Goal: Navigation & Orientation: Find specific page/section

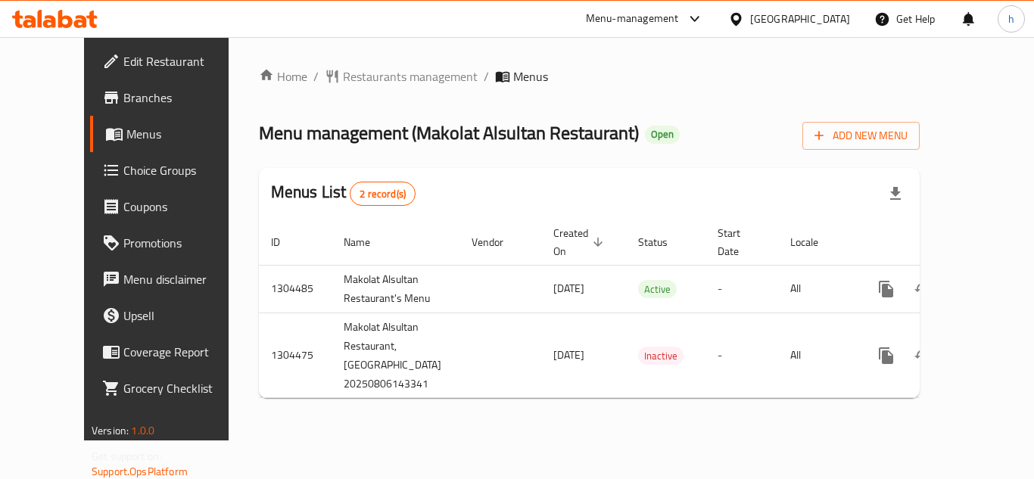
click at [658, 20] on div "Menu-management" at bounding box center [632, 19] width 93 height 18
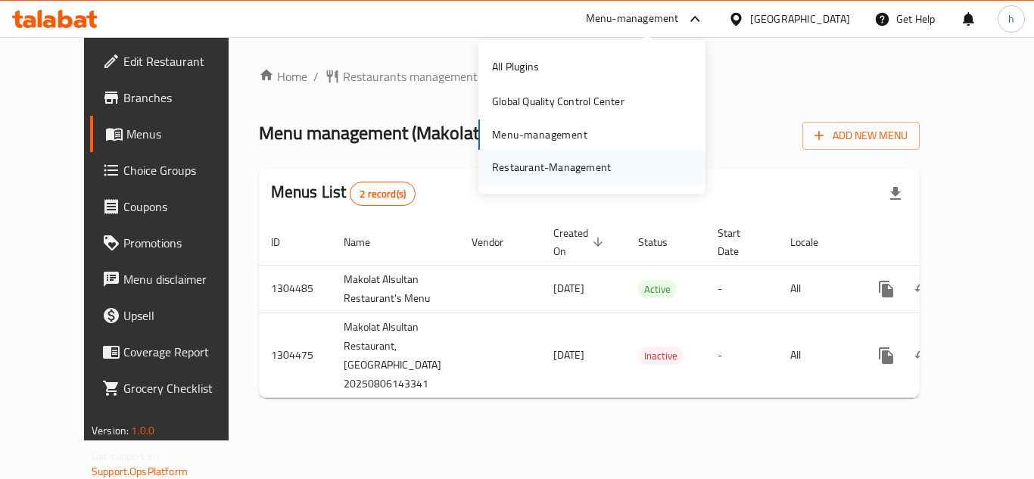
click at [591, 171] on div "Restaurant-Management" at bounding box center [551, 167] width 119 height 17
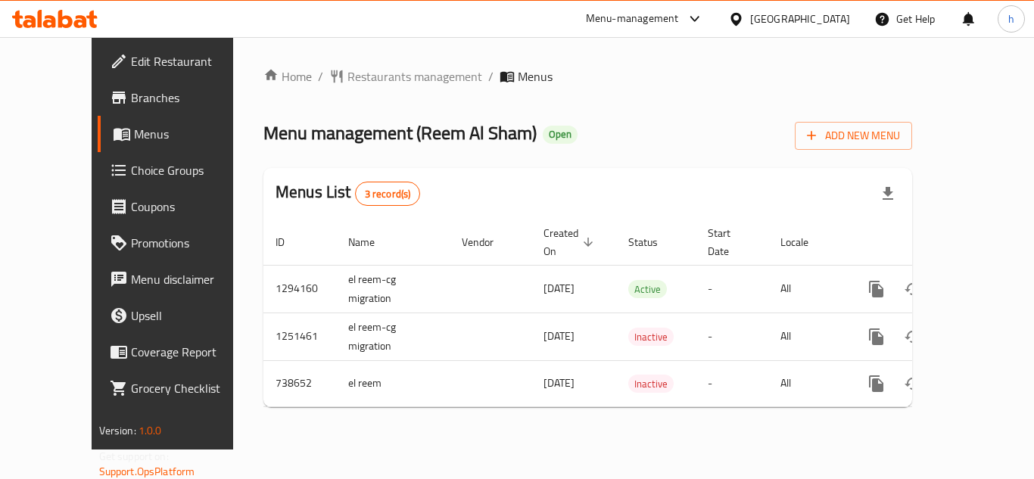
click at [679, 19] on div "Menu-management" at bounding box center [632, 19] width 93 height 18
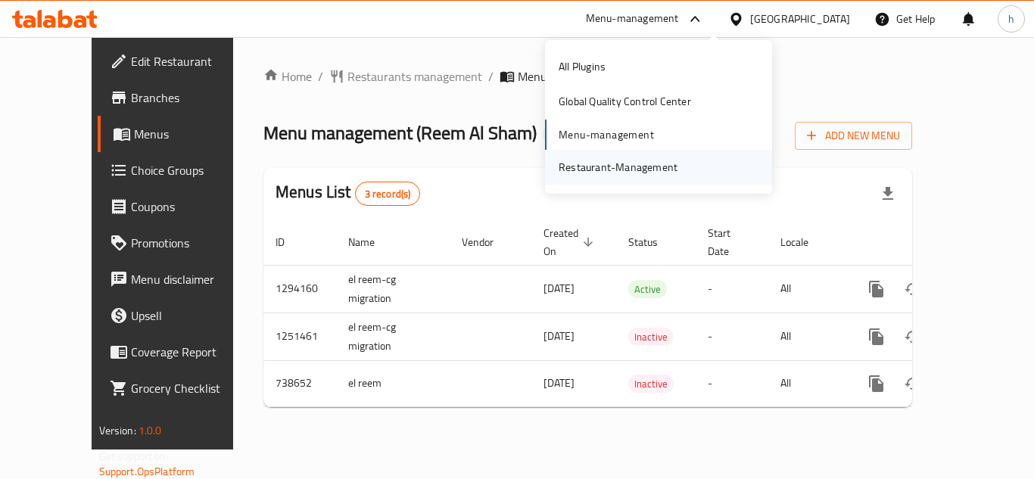
click at [686, 162] on div "Restaurant-Management" at bounding box center [618, 167] width 143 height 35
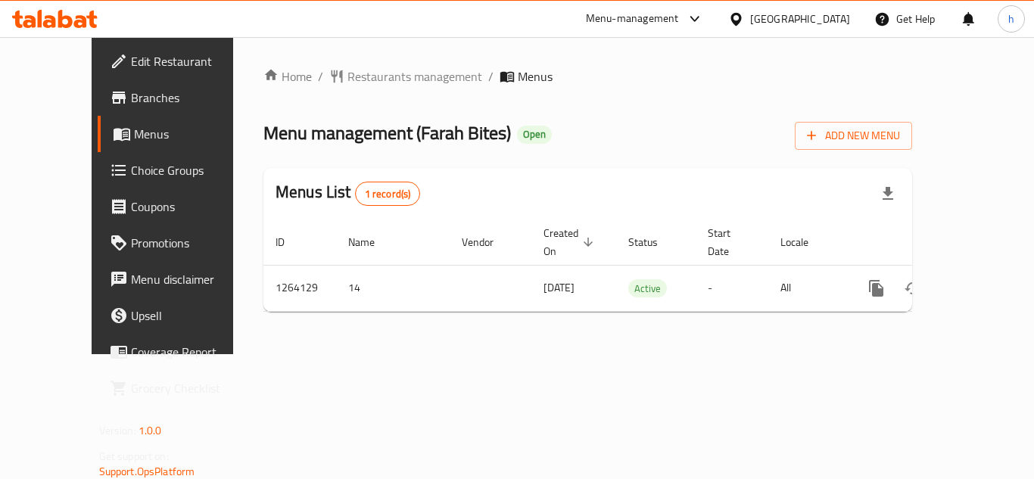
click at [744, 19] on icon at bounding box center [737, 19] width 16 height 16
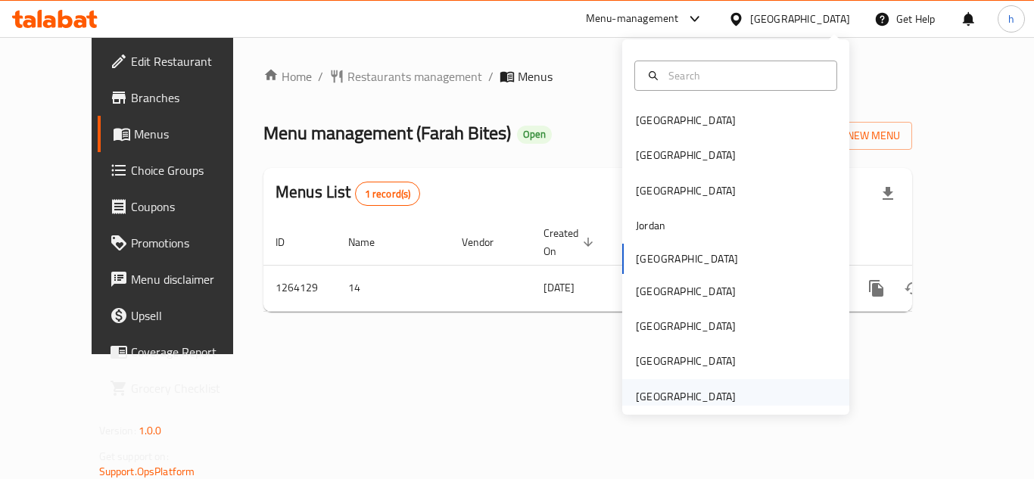
click at [685, 392] on div "[GEOGRAPHIC_DATA]" at bounding box center [686, 397] width 100 height 17
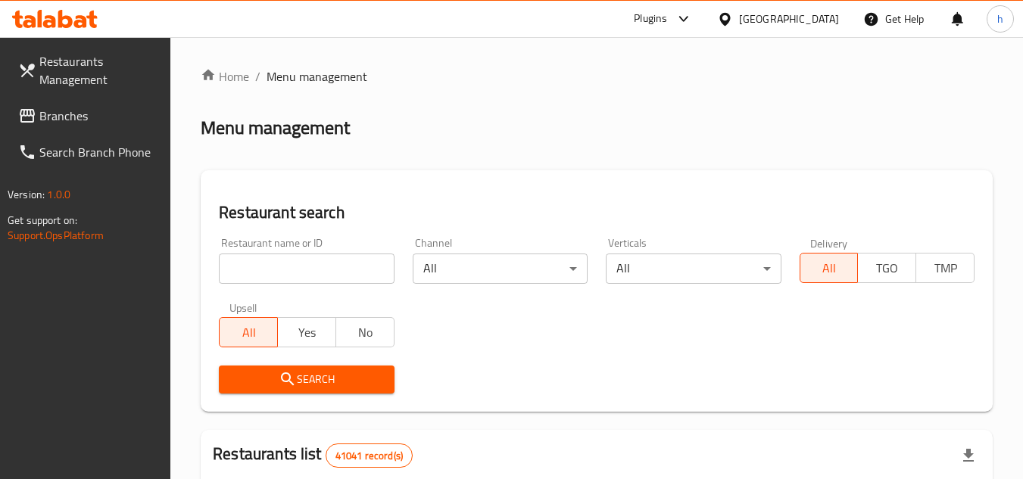
click at [95, 117] on span "Branches" at bounding box center [99, 116] width 120 height 18
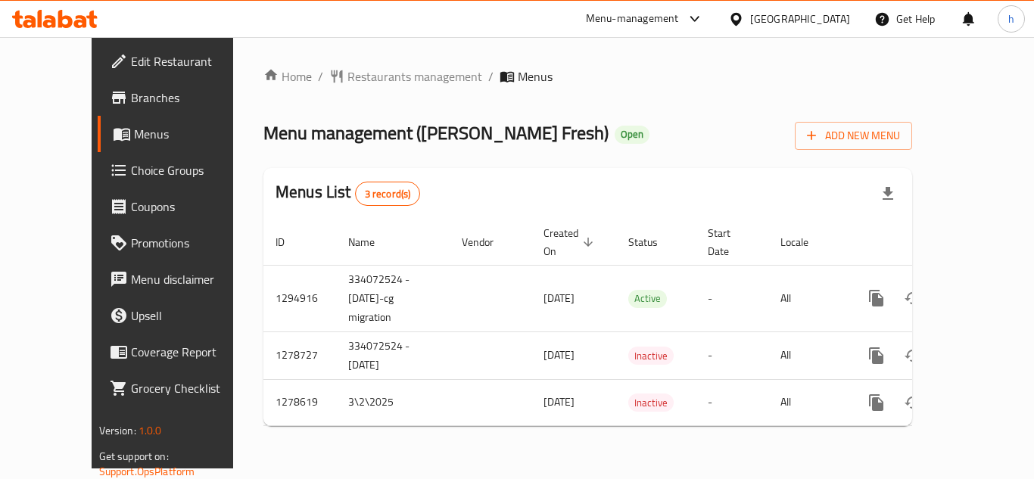
click at [635, 20] on div "Menu-management" at bounding box center [632, 19] width 93 height 18
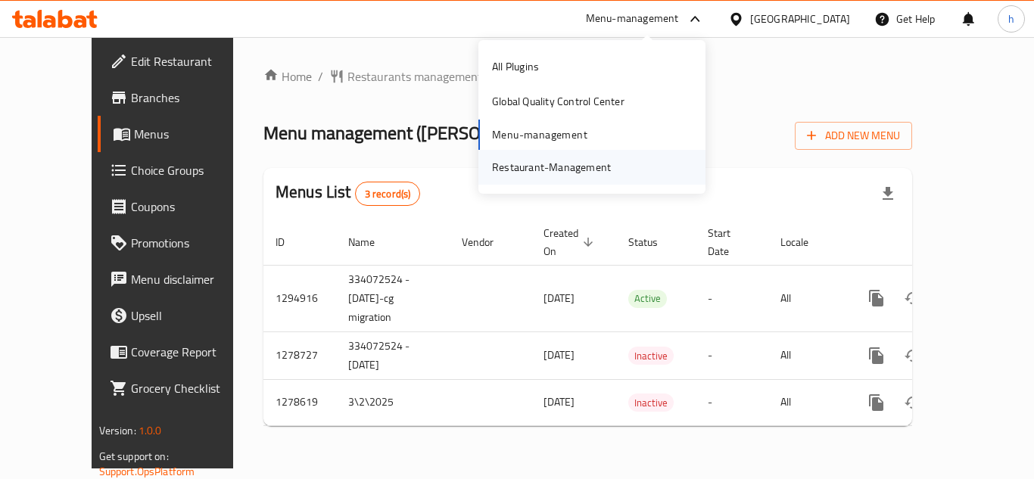
click at [571, 167] on div "Restaurant-Management" at bounding box center [551, 167] width 119 height 17
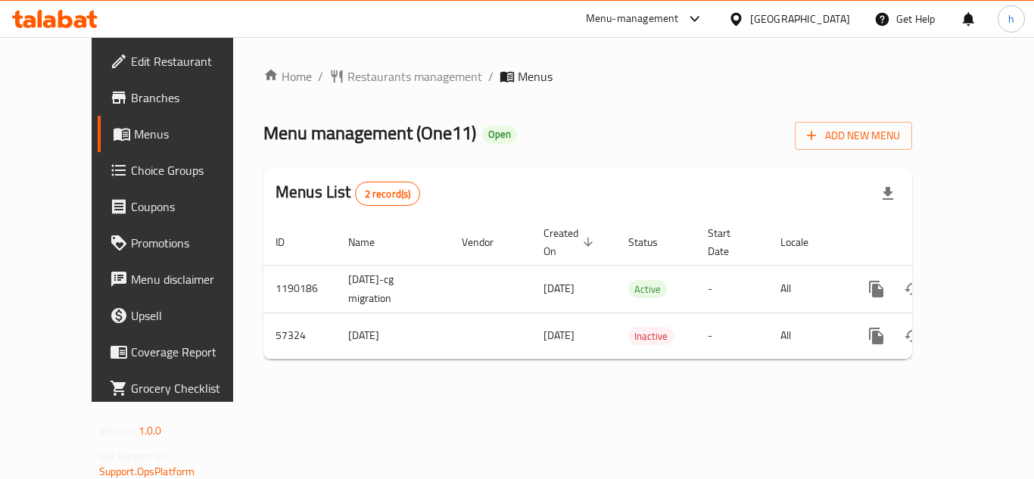
click at [741, 15] on icon at bounding box center [736, 18] width 11 height 13
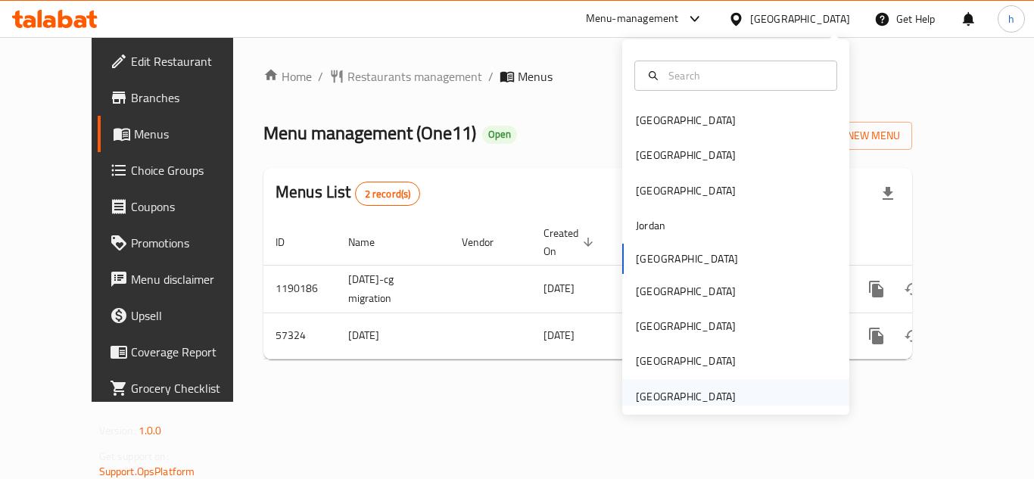
click at [722, 390] on div "[GEOGRAPHIC_DATA]" at bounding box center [686, 397] width 100 height 17
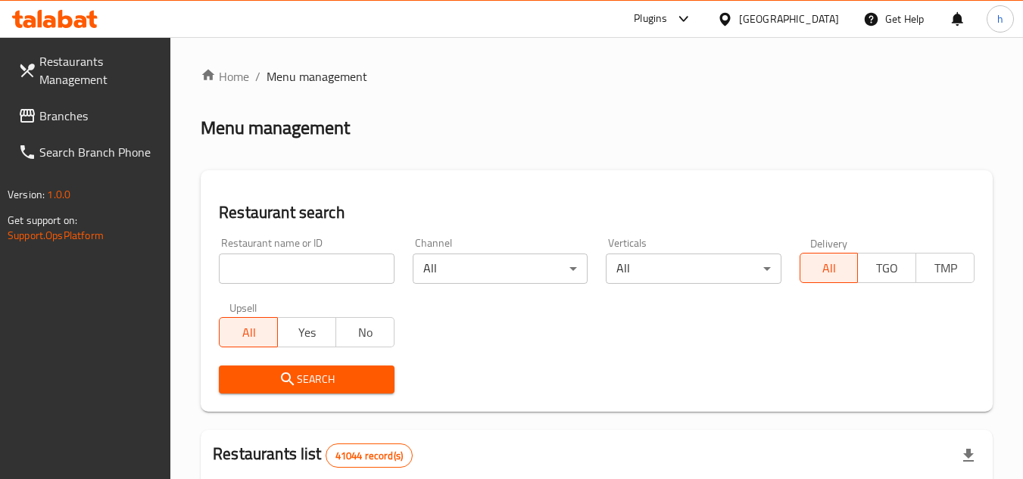
click at [100, 104] on link "Branches" at bounding box center [88, 116] width 165 height 36
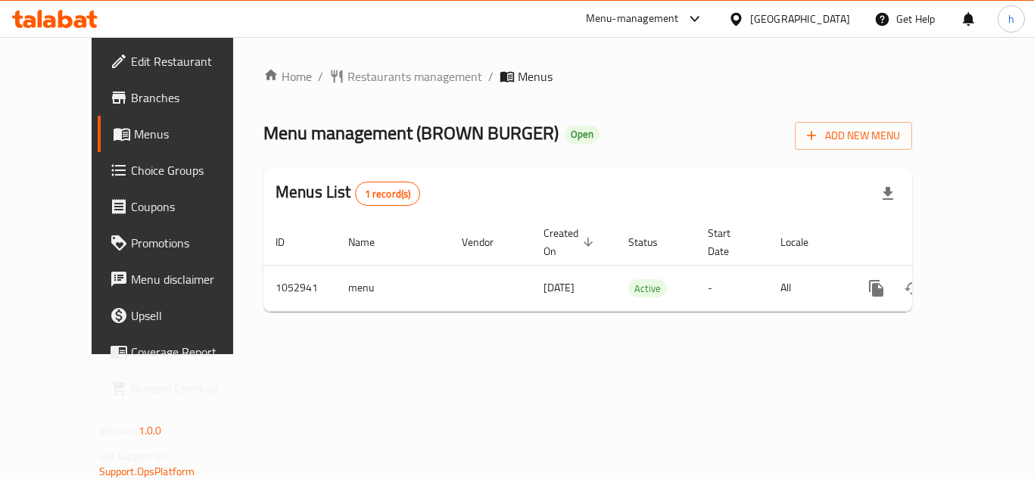
click at [670, 22] on div "Menu-management" at bounding box center [632, 19] width 93 height 18
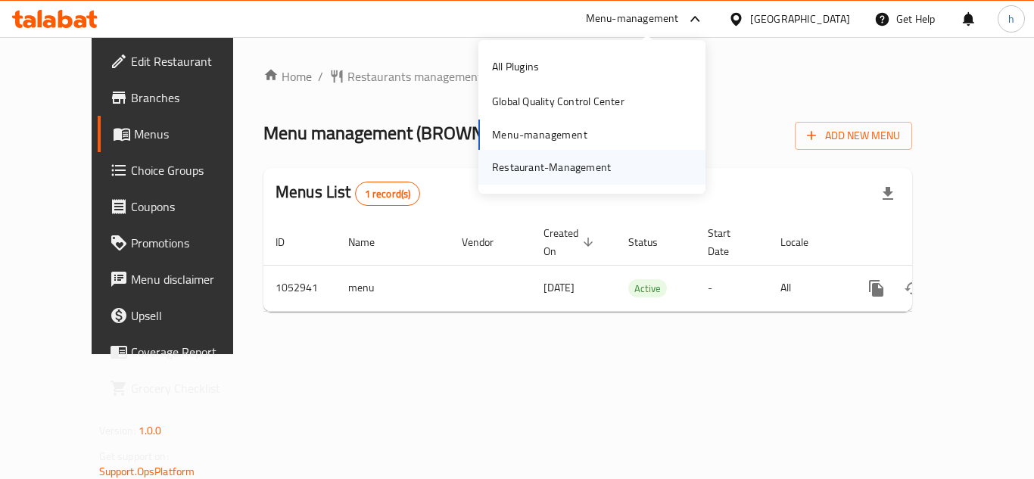
click at [611, 161] on div "Restaurant-Management" at bounding box center [551, 167] width 143 height 35
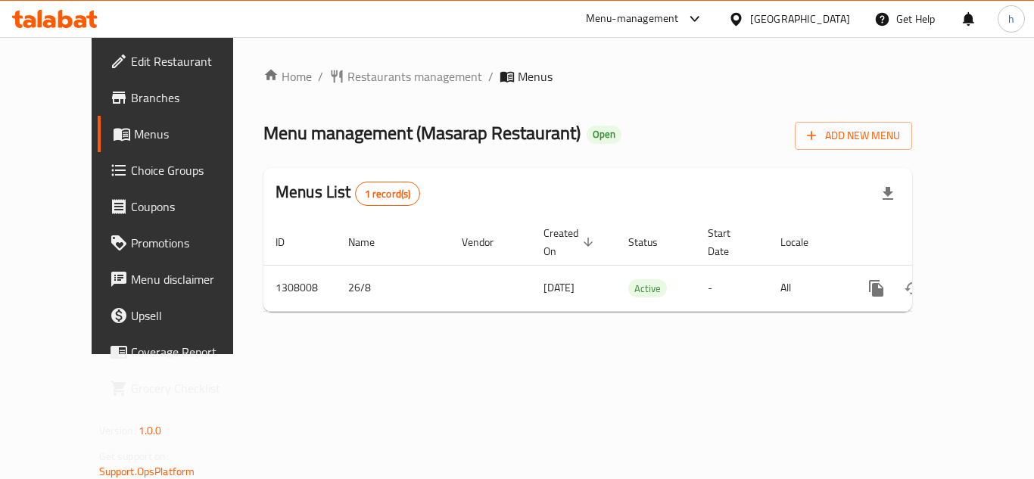
click at [741, 15] on icon at bounding box center [736, 18] width 11 height 13
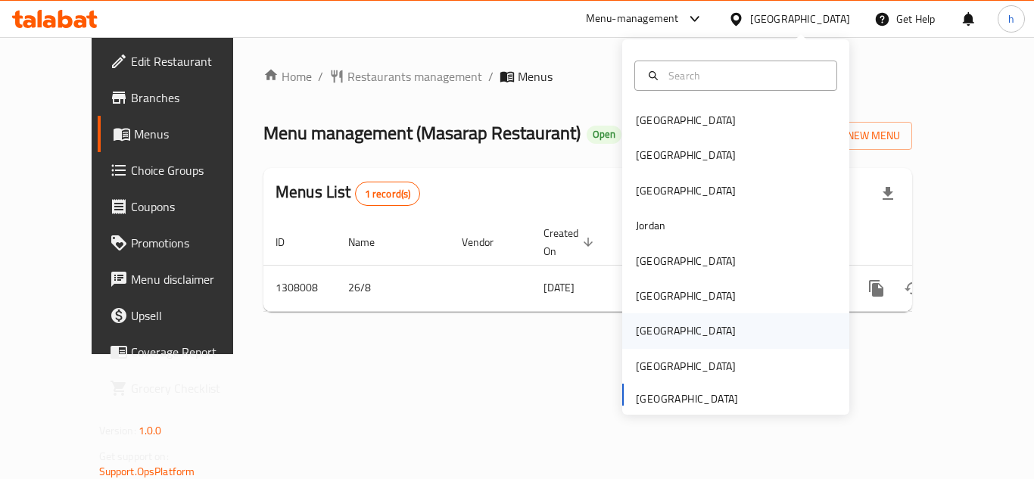
click at [663, 329] on div "[GEOGRAPHIC_DATA]" at bounding box center [736, 331] width 227 height 35
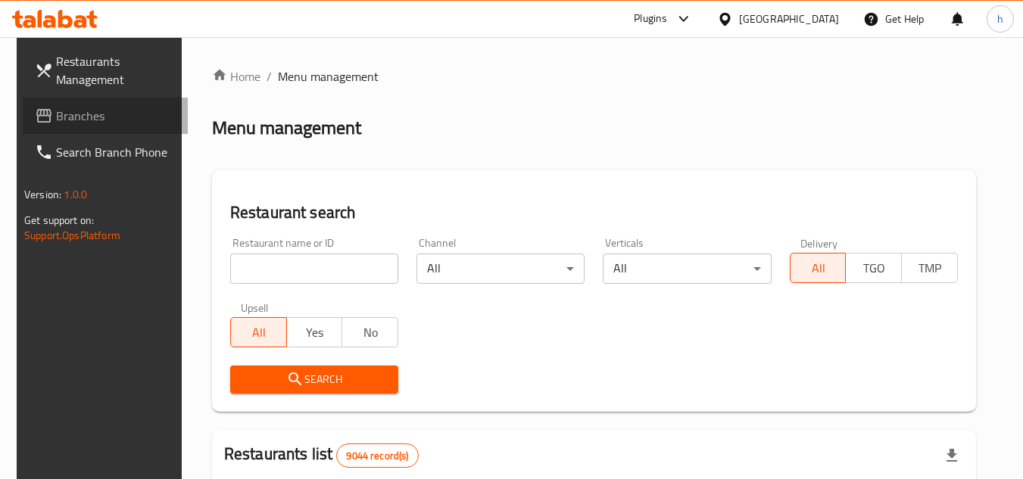
click at [114, 120] on span "Branches" at bounding box center [116, 116] width 120 height 18
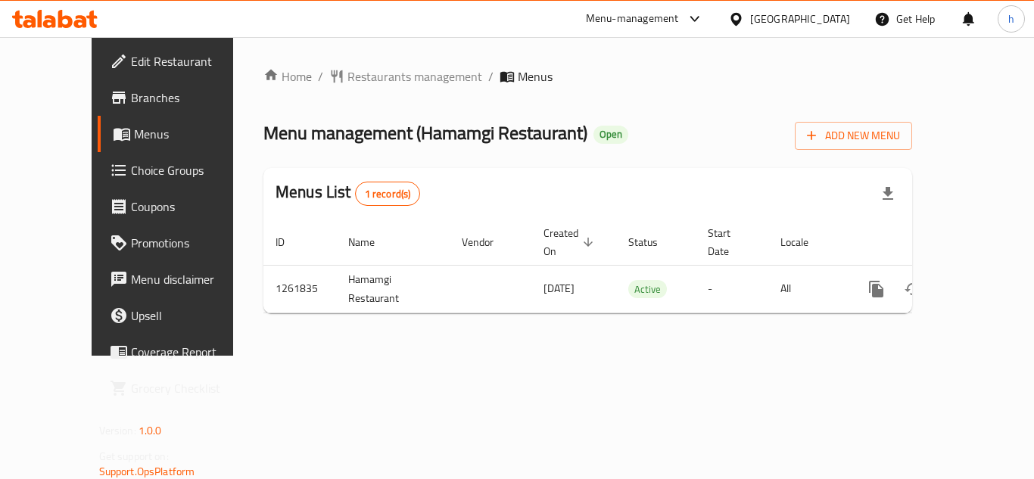
click at [825, 15] on div "Qatar" at bounding box center [801, 19] width 100 height 17
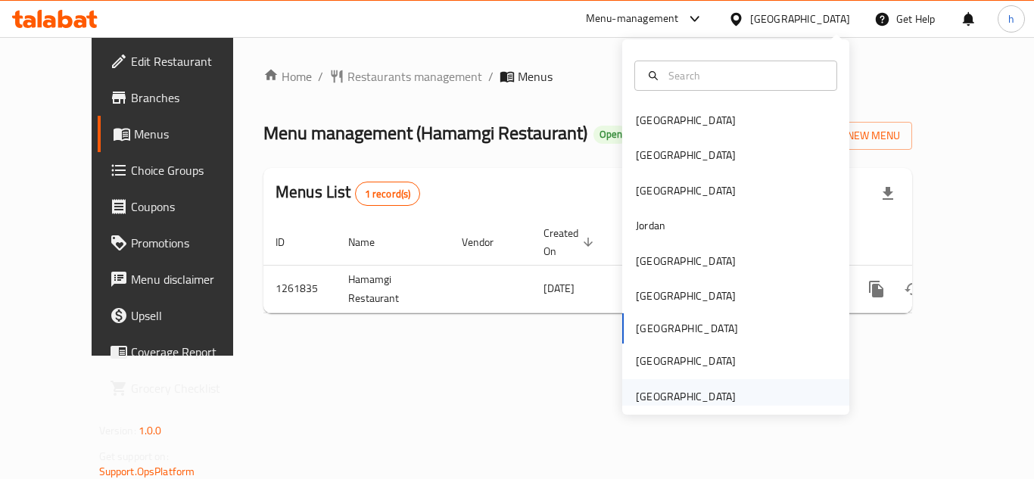
click at [663, 389] on div "[GEOGRAPHIC_DATA]" at bounding box center [686, 397] width 100 height 17
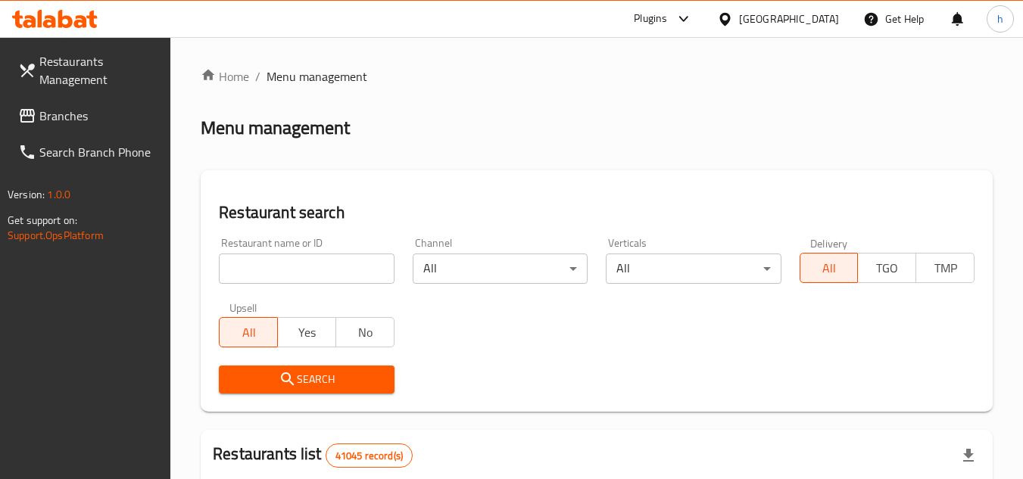
click at [100, 124] on span "Branches" at bounding box center [99, 116] width 120 height 18
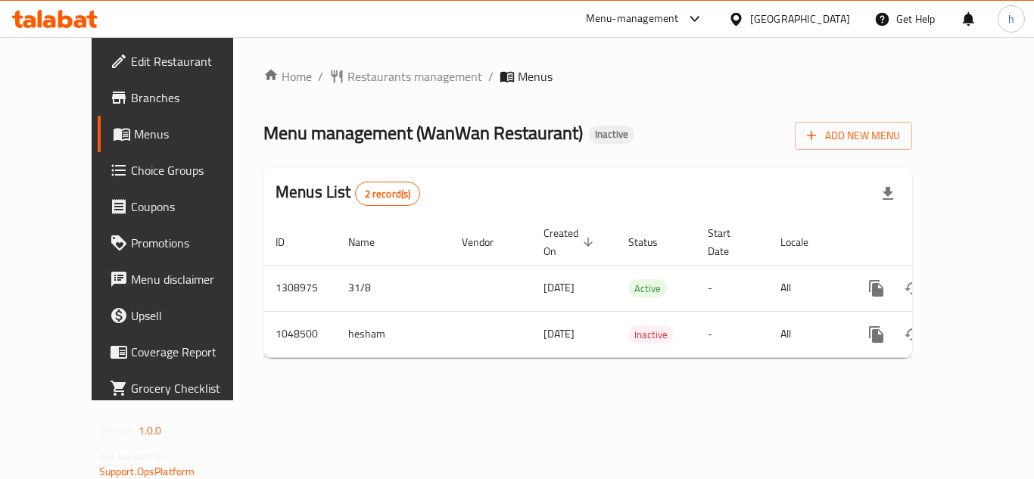
click at [662, 18] on div "Menu-management" at bounding box center [632, 19] width 93 height 18
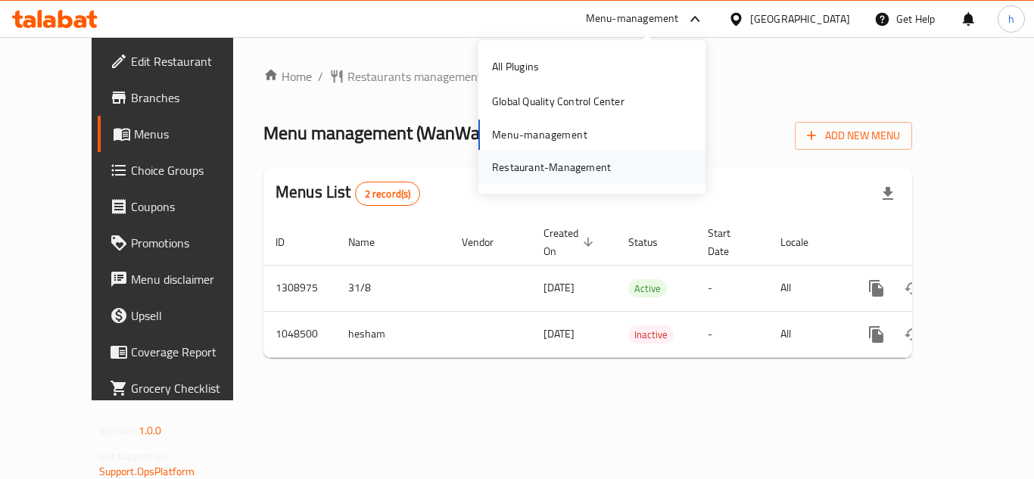
click at [639, 161] on div "Restaurant-Management" at bounding box center [592, 167] width 227 height 35
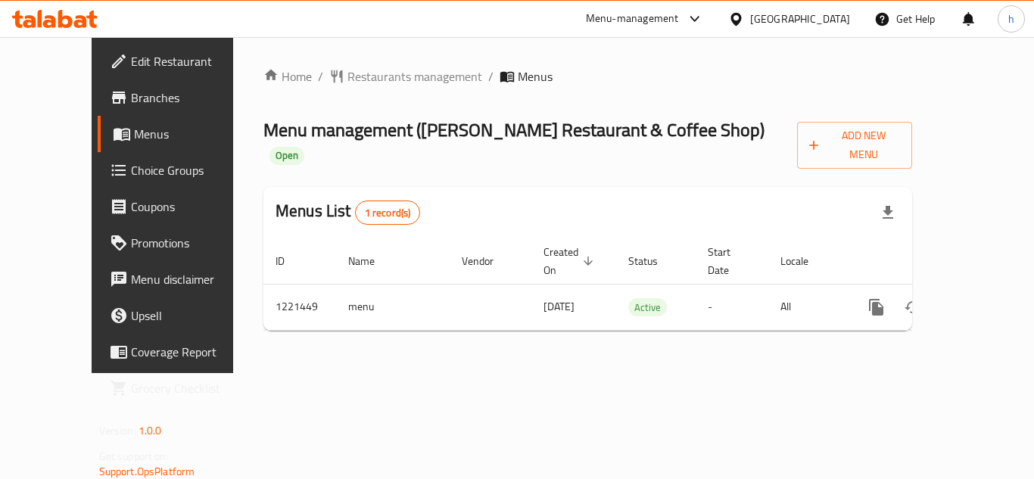
click at [644, 14] on div "Menu-management" at bounding box center [632, 19] width 93 height 18
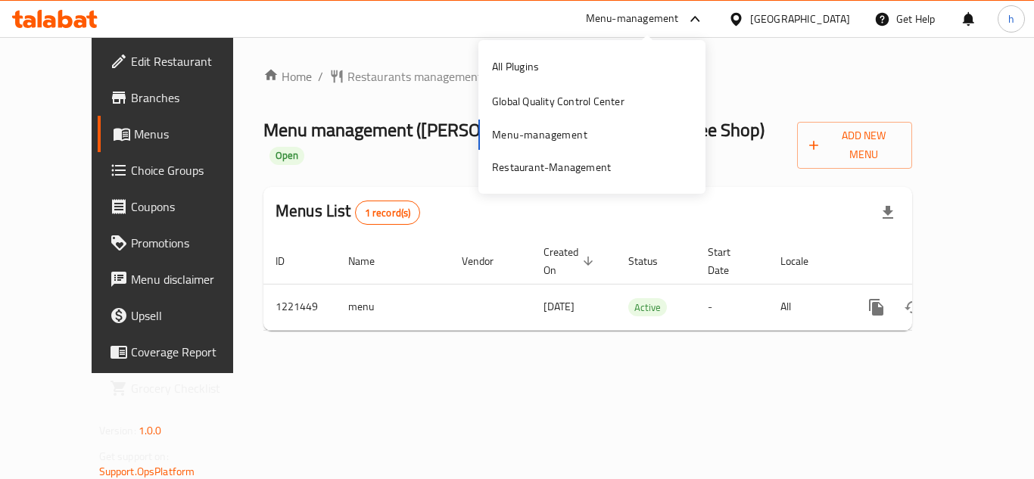
click at [587, 143] on div "All Plugins Global Quality Control Center Menu-management Restaurant-Management" at bounding box center [592, 117] width 227 height 136
click at [582, 170] on div "Restaurant-Management" at bounding box center [551, 167] width 119 height 17
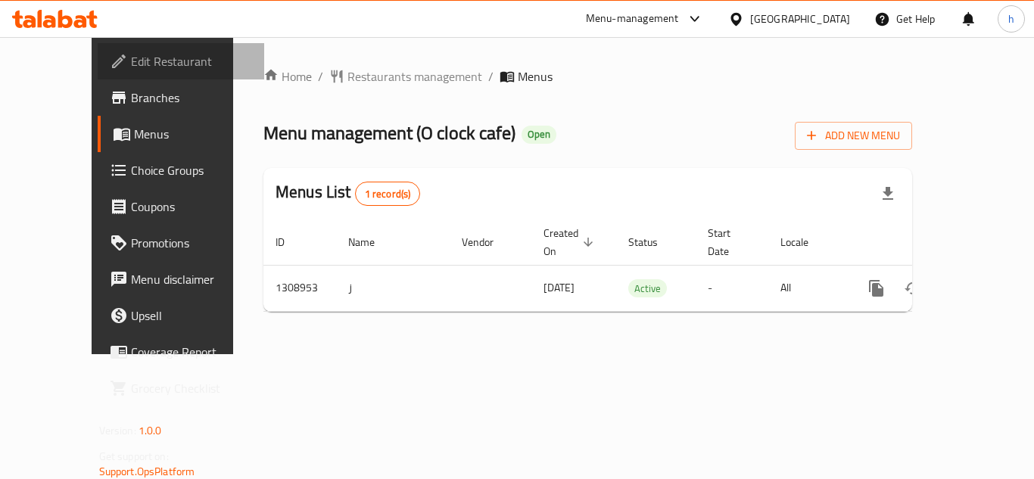
click at [131, 64] on span "Edit Restaurant" at bounding box center [191, 61] width 121 height 18
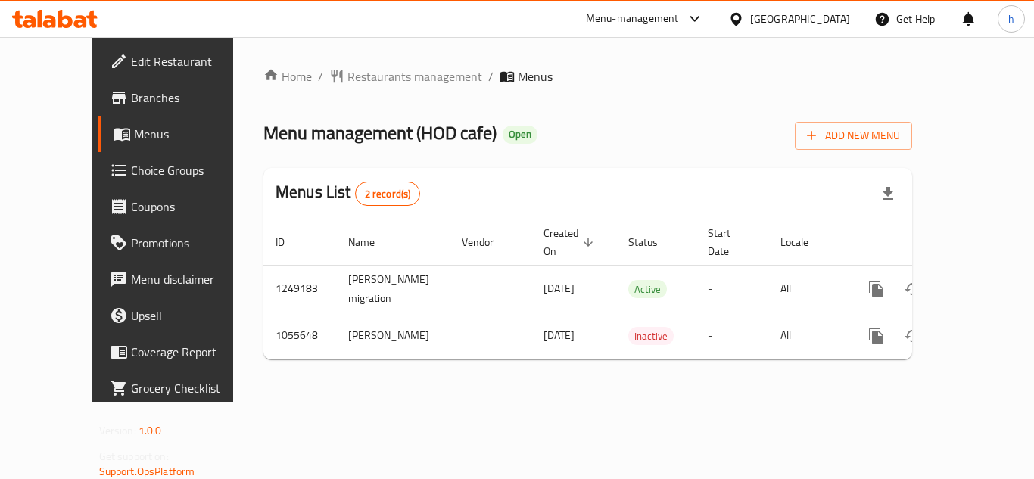
click at [672, 26] on div "Menu-management" at bounding box center [632, 19] width 93 height 18
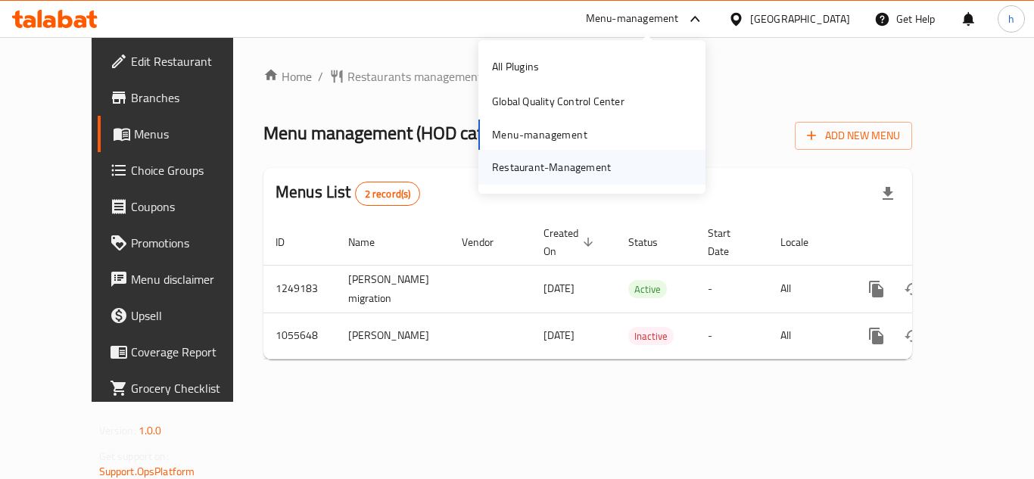
click at [602, 153] on div "Restaurant-Management" at bounding box center [551, 167] width 143 height 35
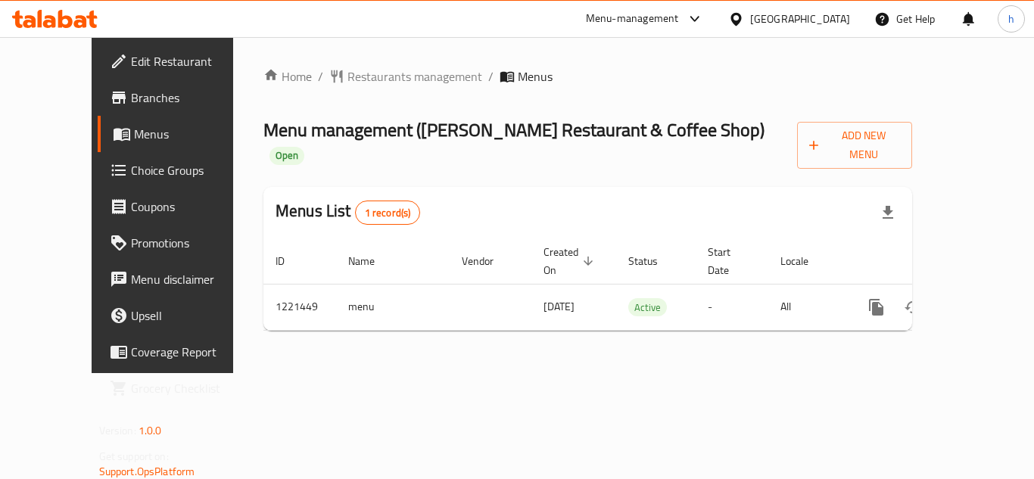
click at [805, 18] on div "[GEOGRAPHIC_DATA]" at bounding box center [801, 19] width 100 height 17
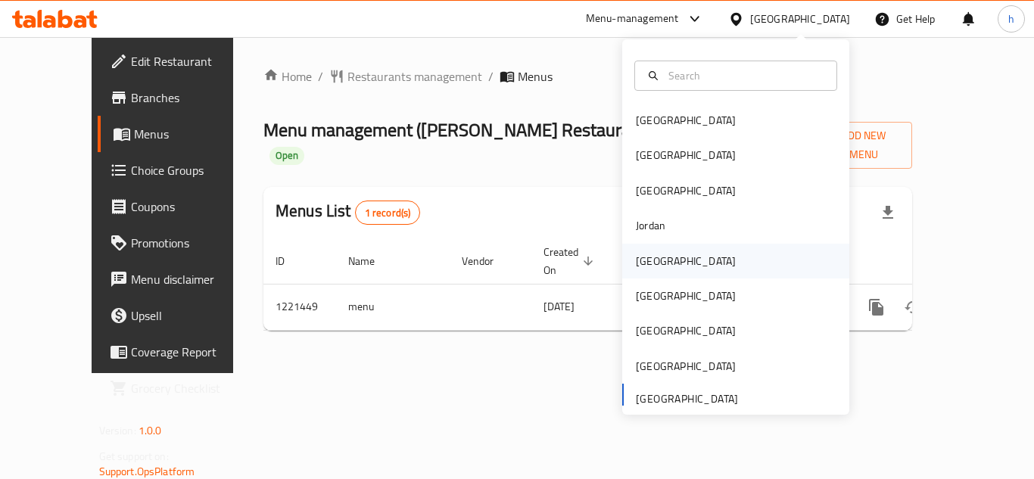
click at [647, 261] on div "Kuwait" at bounding box center [686, 261] width 100 height 17
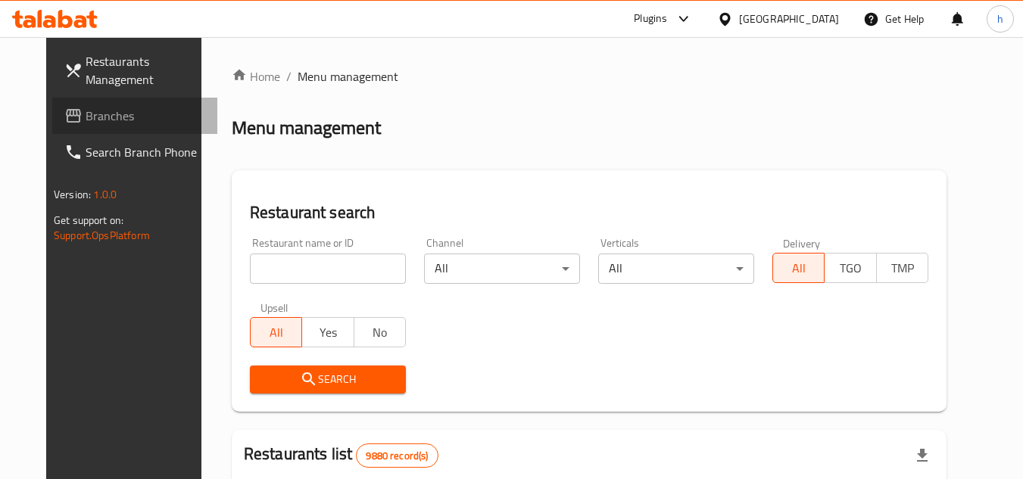
click at [144, 101] on link "Branches" at bounding box center [134, 116] width 165 height 36
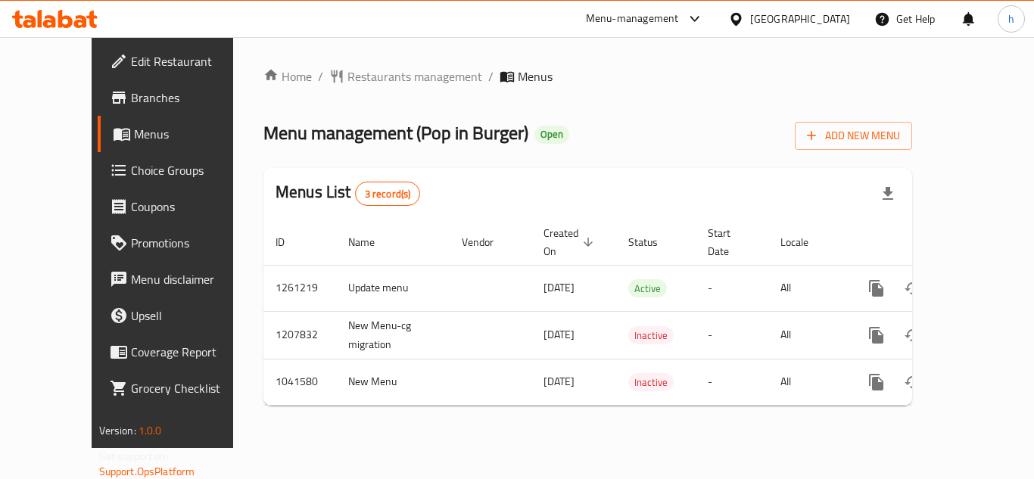
click at [830, 11] on div "[GEOGRAPHIC_DATA]" at bounding box center [801, 19] width 100 height 17
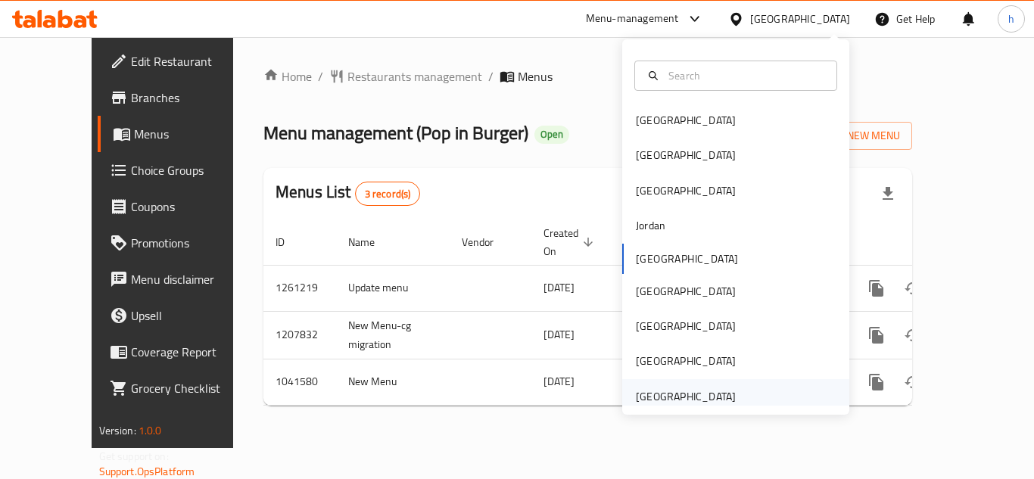
click at [676, 386] on div "[GEOGRAPHIC_DATA]" at bounding box center [686, 396] width 124 height 35
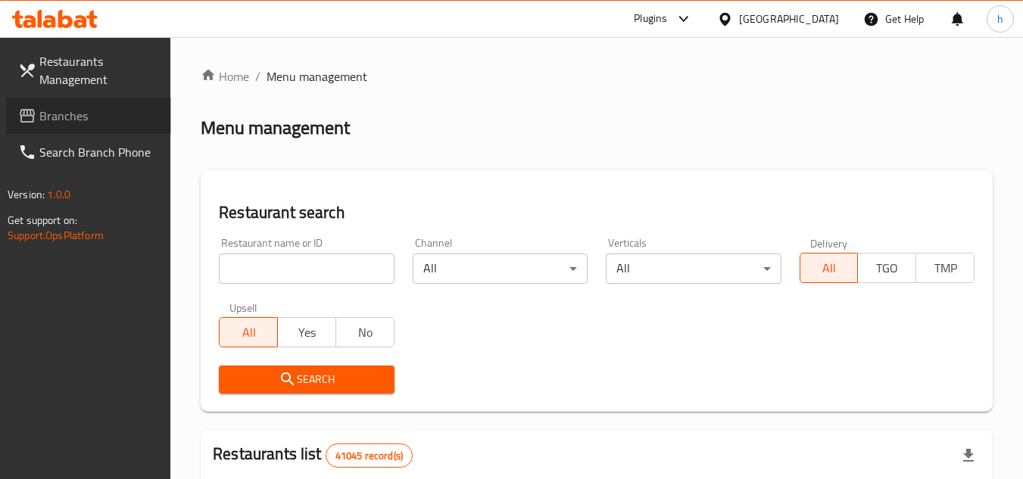
click at [99, 107] on span "Branches" at bounding box center [99, 116] width 120 height 18
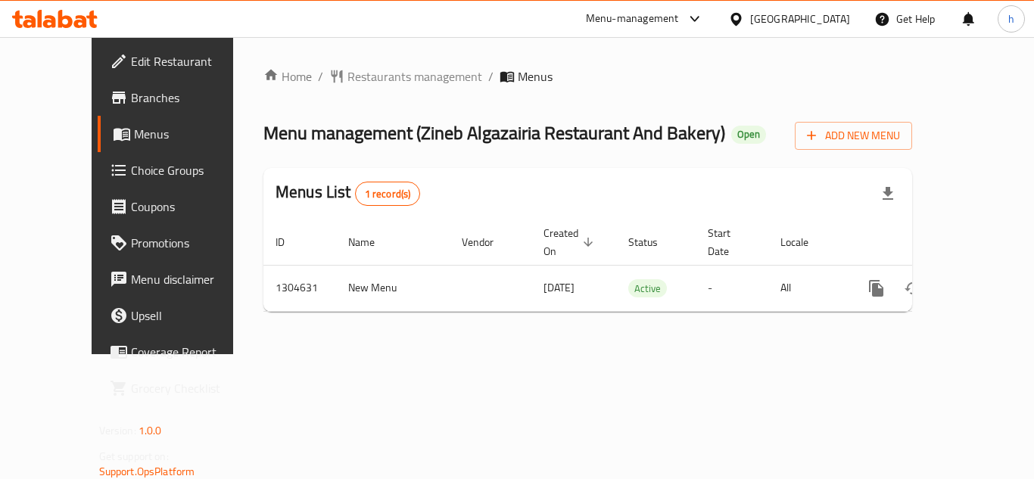
click at [680, 21] on div at bounding box center [691, 19] width 25 height 18
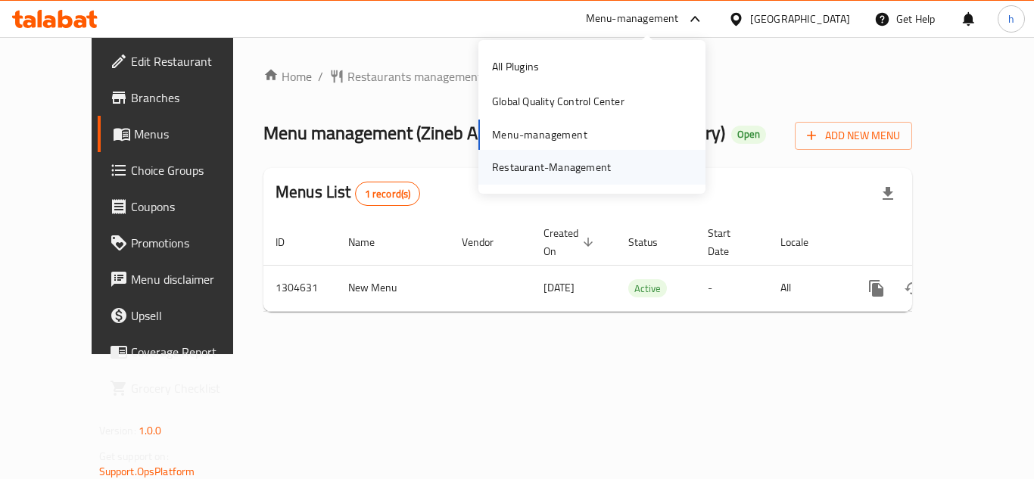
click at [612, 174] on div "Restaurant-Management" at bounding box center [551, 167] width 143 height 35
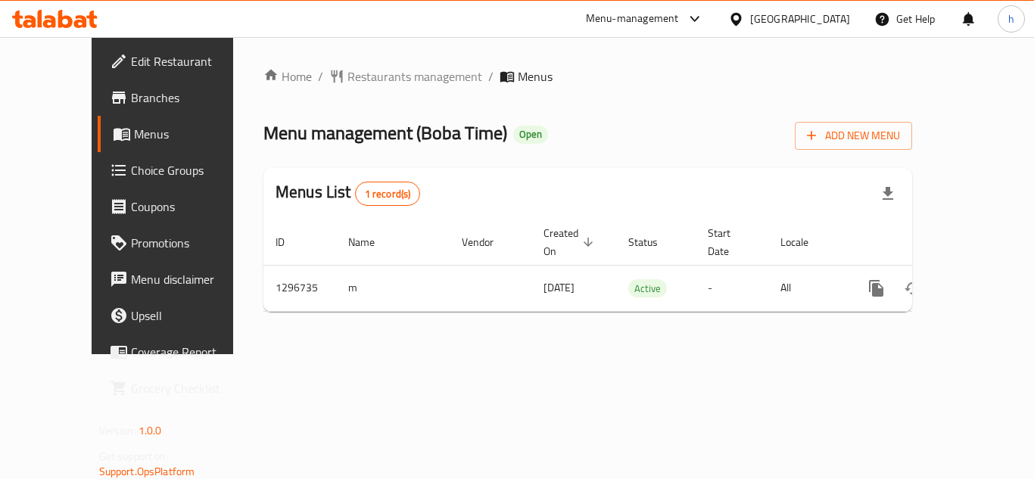
click at [846, 19] on div "[GEOGRAPHIC_DATA]" at bounding box center [801, 19] width 100 height 17
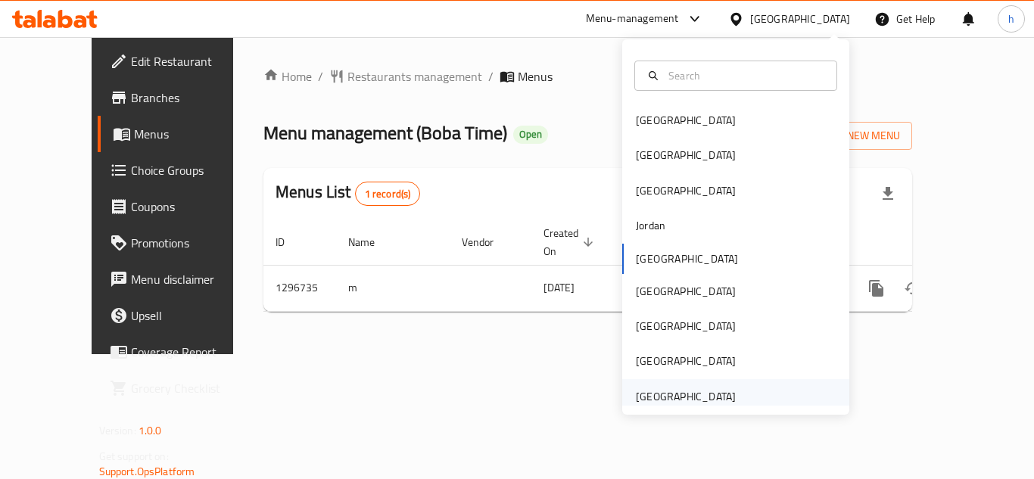
click at [751, 385] on div "[GEOGRAPHIC_DATA]" at bounding box center [736, 396] width 227 height 35
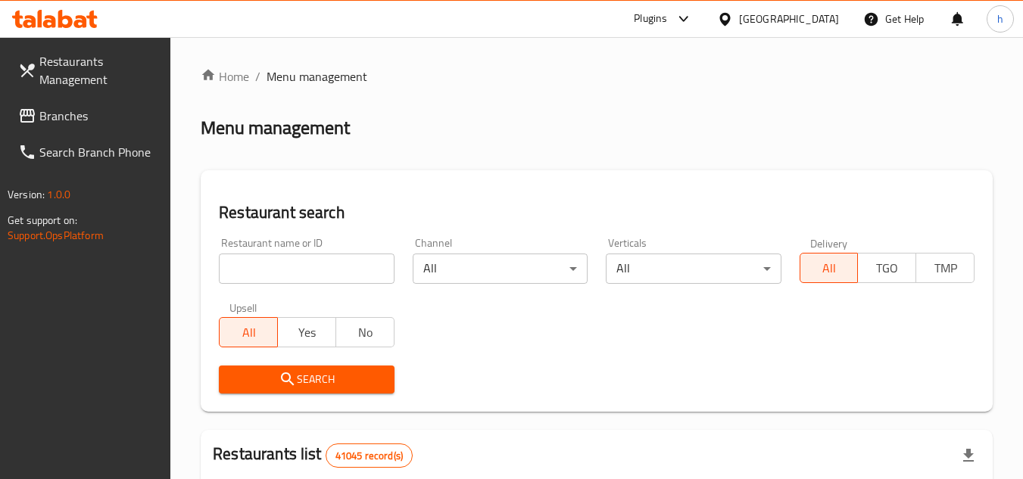
click at [57, 119] on span "Branches" at bounding box center [99, 116] width 120 height 18
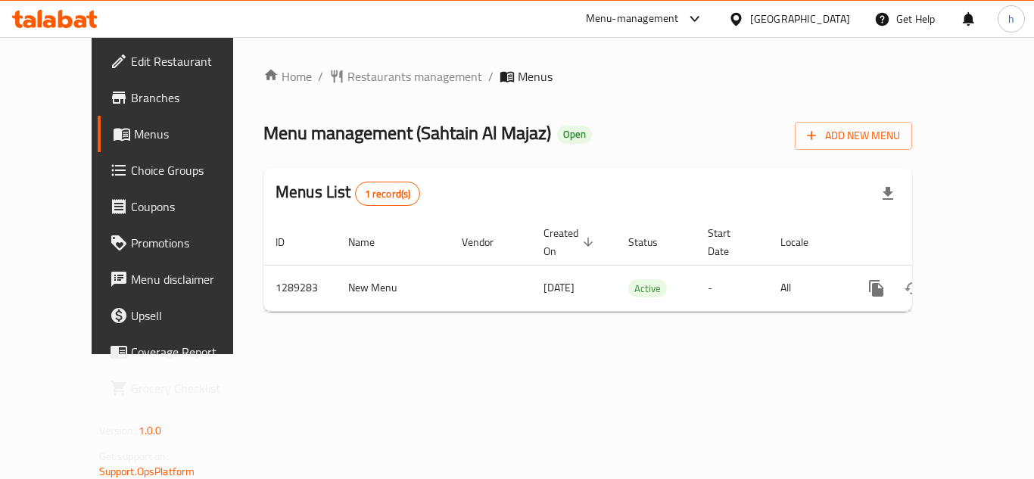
click at [651, 17] on div "Menu-management" at bounding box center [632, 19] width 93 height 18
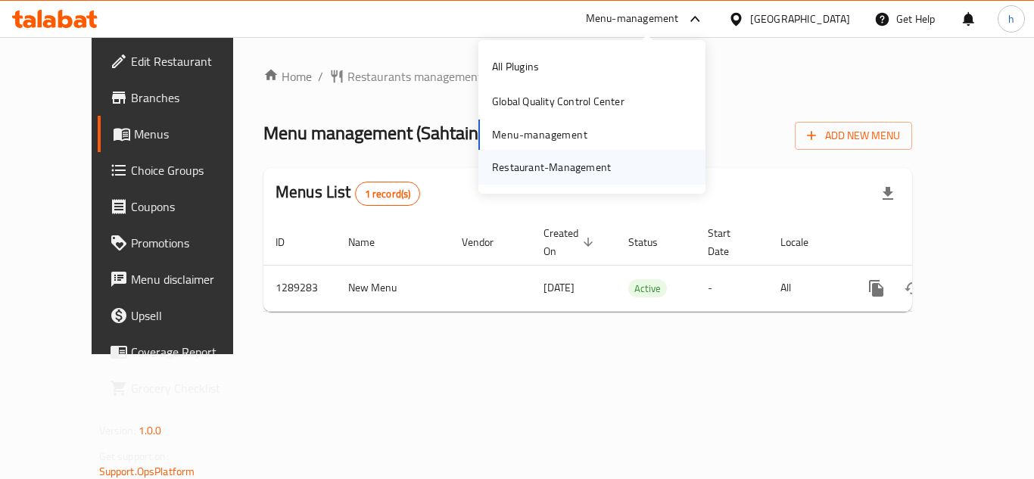
click at [596, 170] on div "Restaurant-Management" at bounding box center [551, 167] width 119 height 17
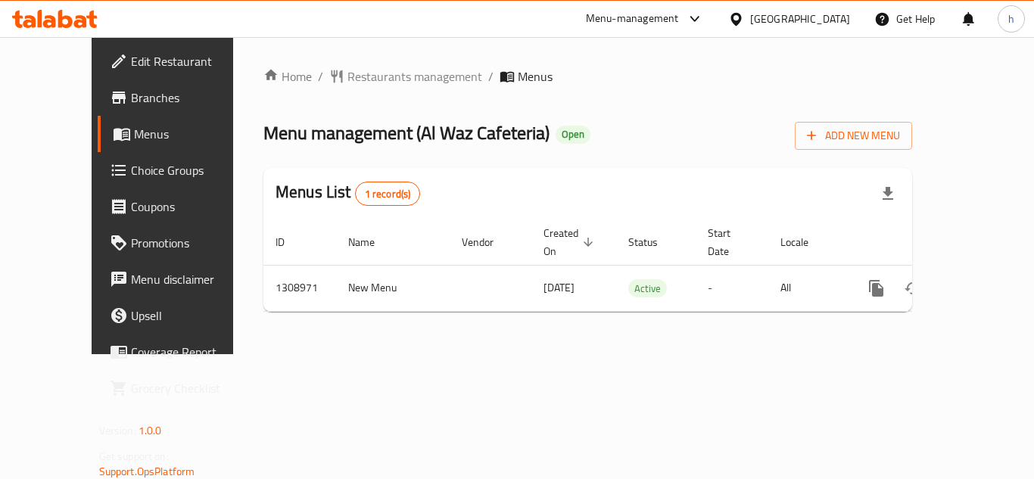
click at [669, 16] on div "Menu-management" at bounding box center [632, 19] width 93 height 18
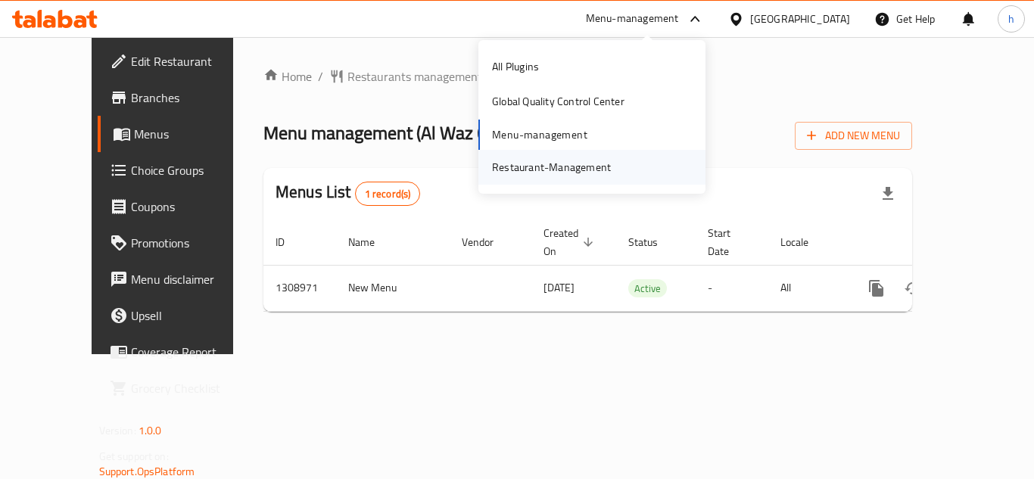
click at [618, 167] on div "Restaurant-Management" at bounding box center [551, 167] width 143 height 35
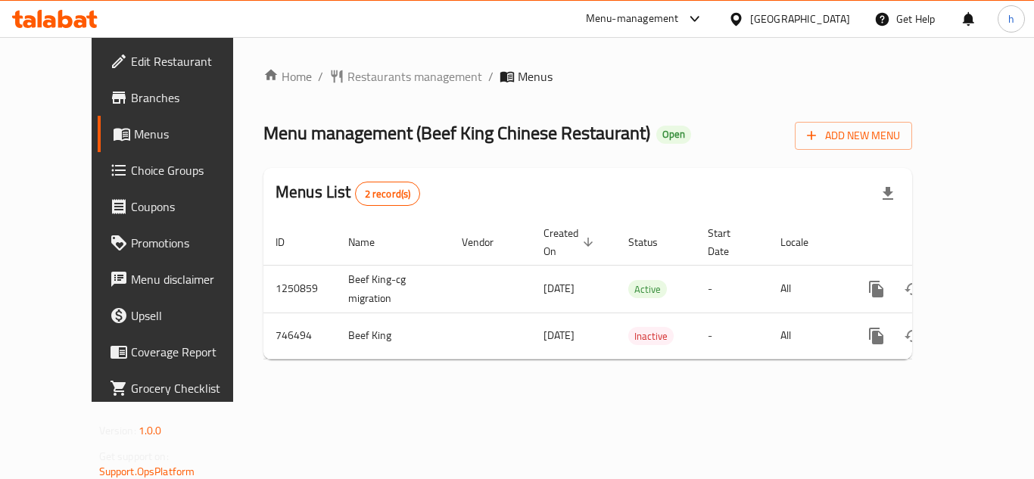
click at [663, 30] on div "Menu-management" at bounding box center [645, 19] width 142 height 36
click at [638, 6] on div "Menu-management" at bounding box center [645, 19] width 142 height 36
click at [636, 15] on div "Menu-management" at bounding box center [632, 19] width 93 height 18
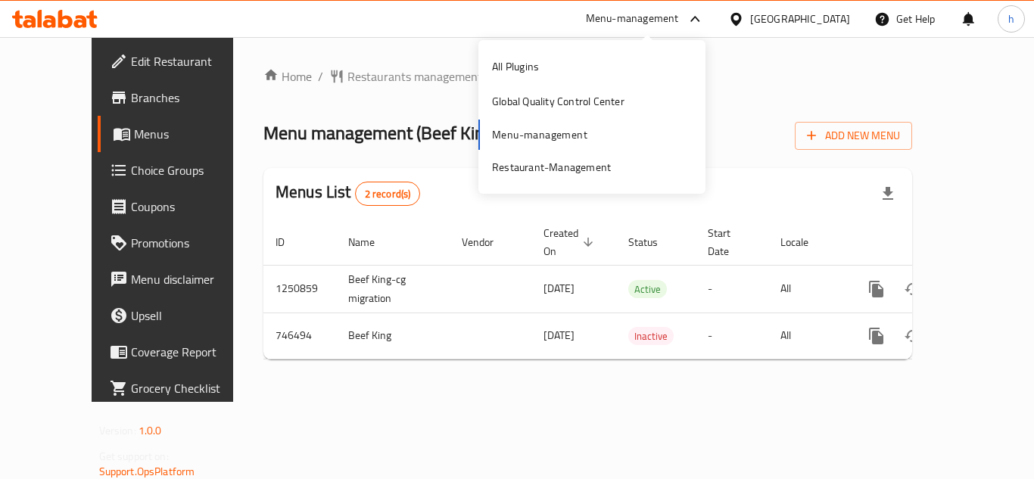
click at [578, 139] on div "All Plugins Global Quality Control Center Menu-management Restaurant-Management" at bounding box center [592, 117] width 227 height 136
click at [573, 178] on div "Restaurant-Management" at bounding box center [551, 167] width 143 height 35
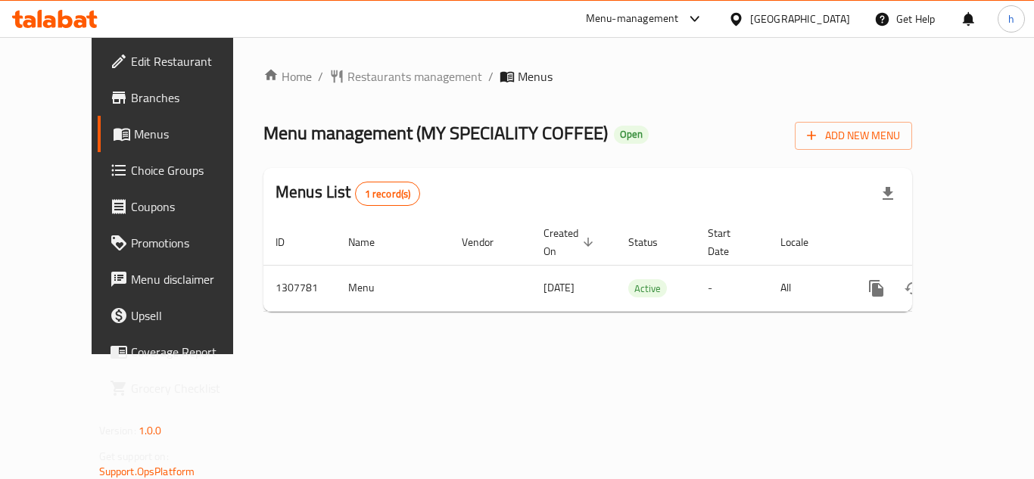
click at [754, 15] on div "[GEOGRAPHIC_DATA]" at bounding box center [801, 19] width 100 height 17
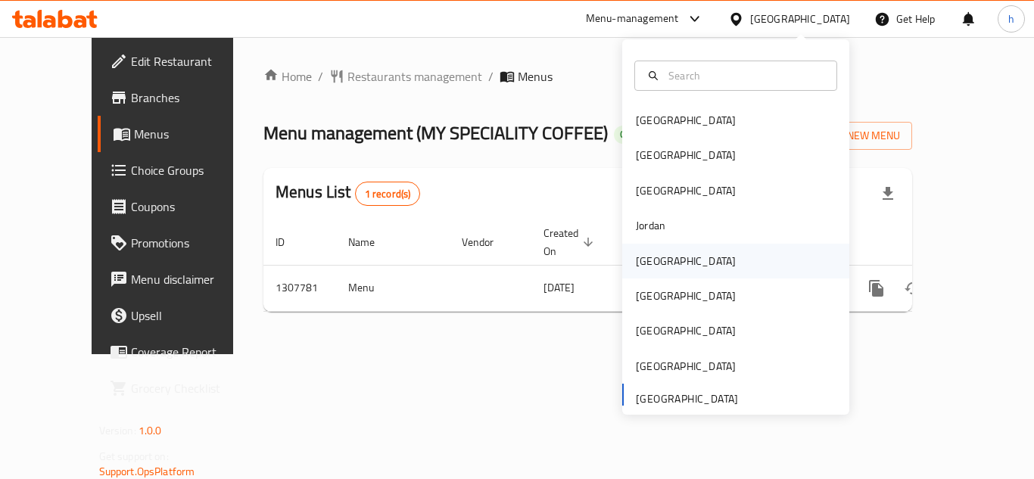
click at [687, 255] on div "[GEOGRAPHIC_DATA]" at bounding box center [736, 261] width 227 height 35
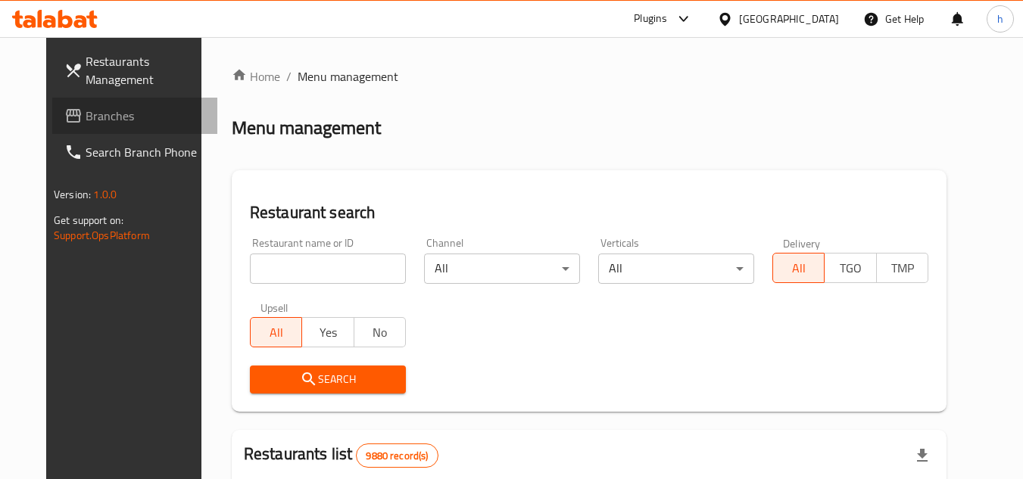
click at [97, 123] on span "Branches" at bounding box center [146, 116] width 120 height 18
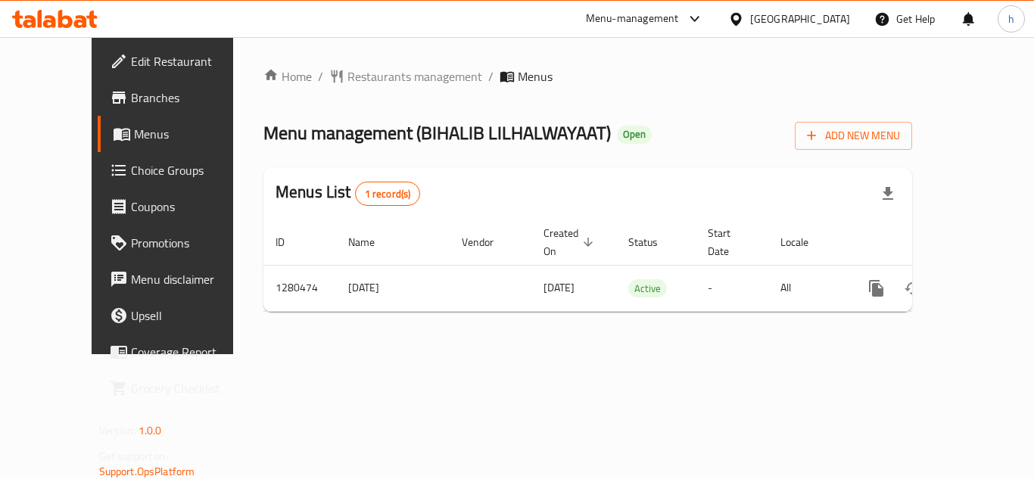
click at [751, 16] on div at bounding box center [740, 19] width 22 height 17
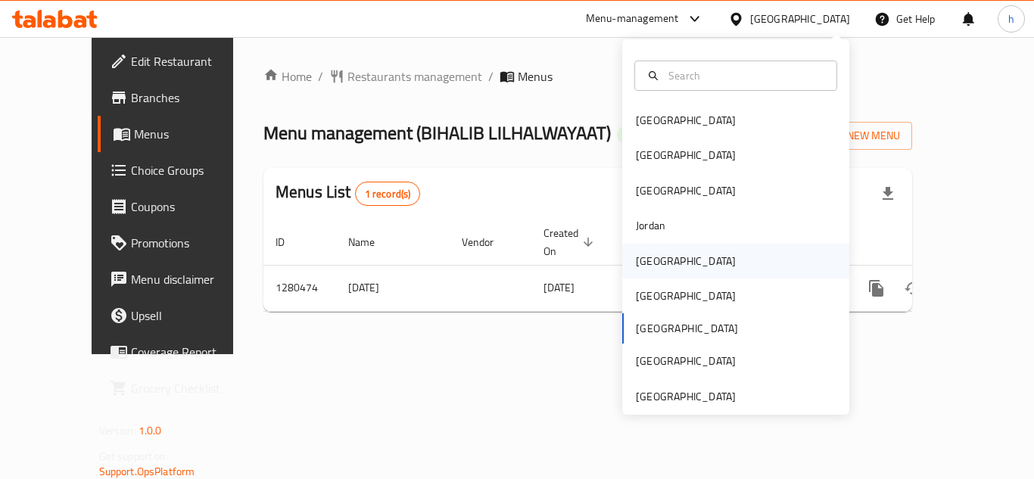
click at [679, 264] on div "[GEOGRAPHIC_DATA]" at bounding box center [736, 261] width 227 height 35
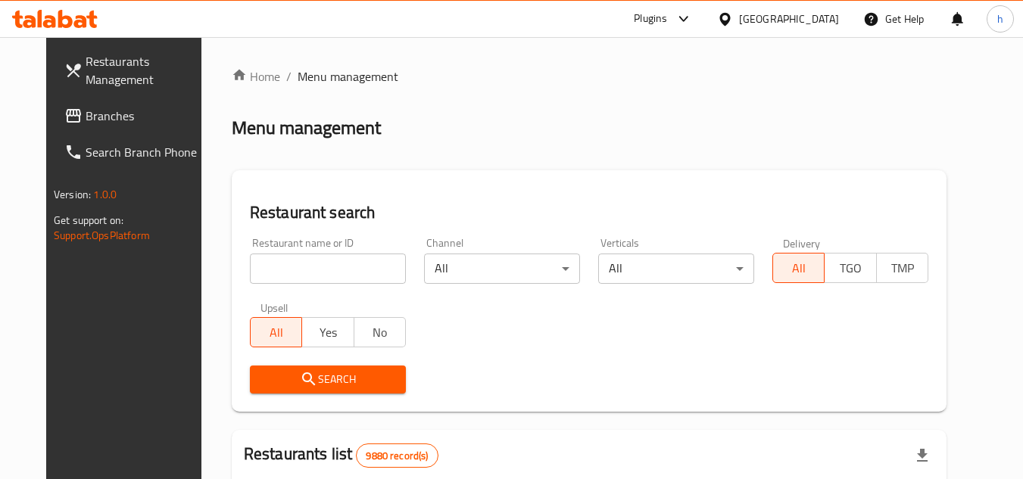
click at [95, 110] on span "Branches" at bounding box center [146, 116] width 120 height 18
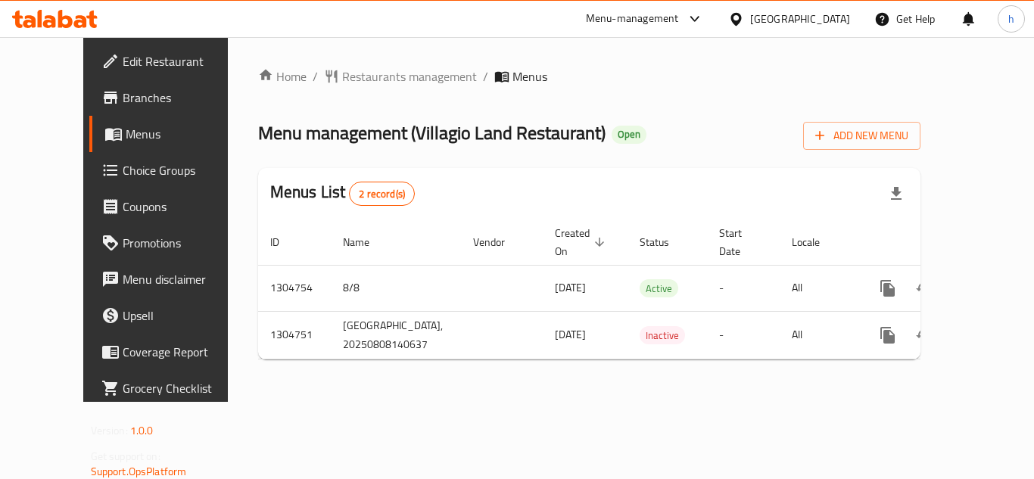
click at [825, 17] on div "[GEOGRAPHIC_DATA]" at bounding box center [801, 19] width 100 height 17
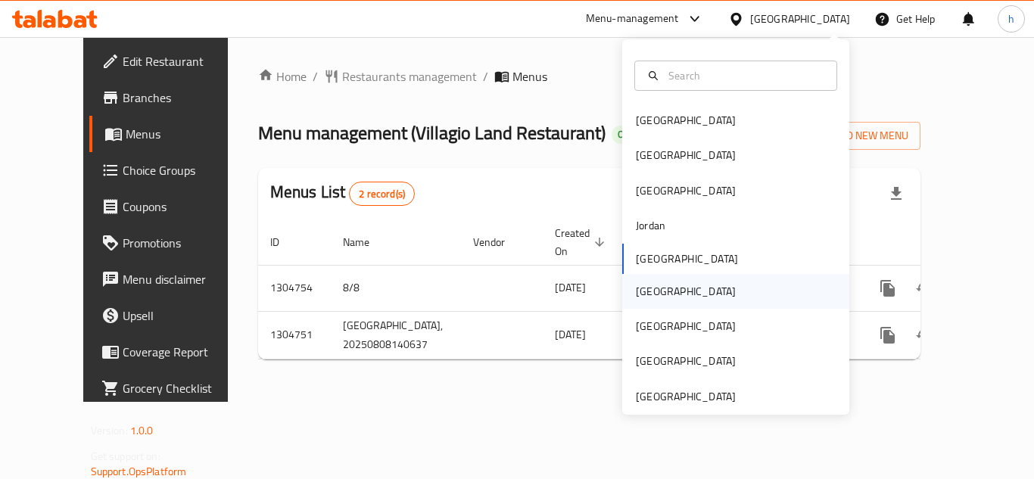
click at [636, 288] on div "[GEOGRAPHIC_DATA]" at bounding box center [686, 291] width 100 height 17
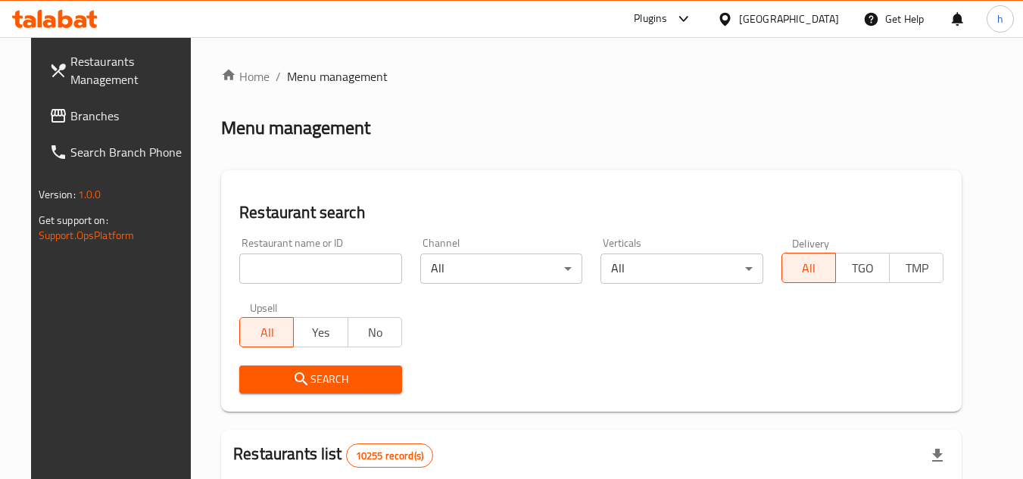
click at [97, 125] on link "Branches" at bounding box center [119, 116] width 165 height 36
